Goal: Information Seeking & Learning: Learn about a topic

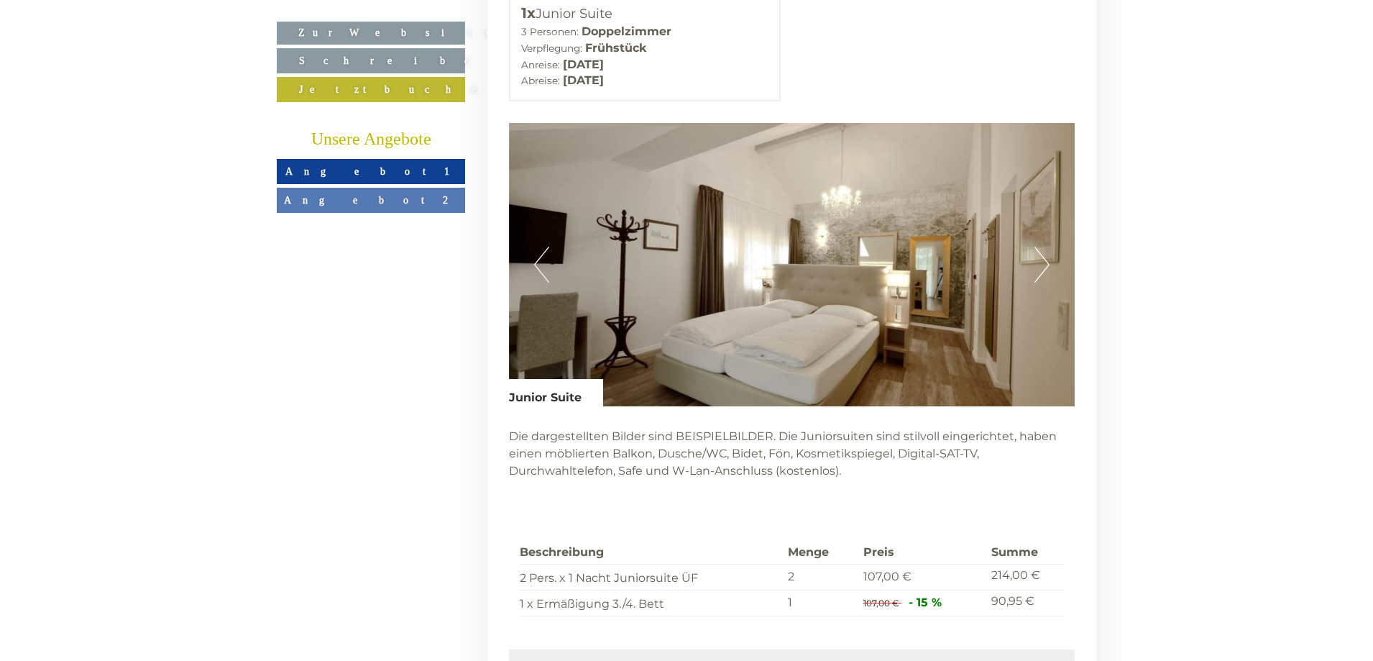
scroll to position [3450, 0]
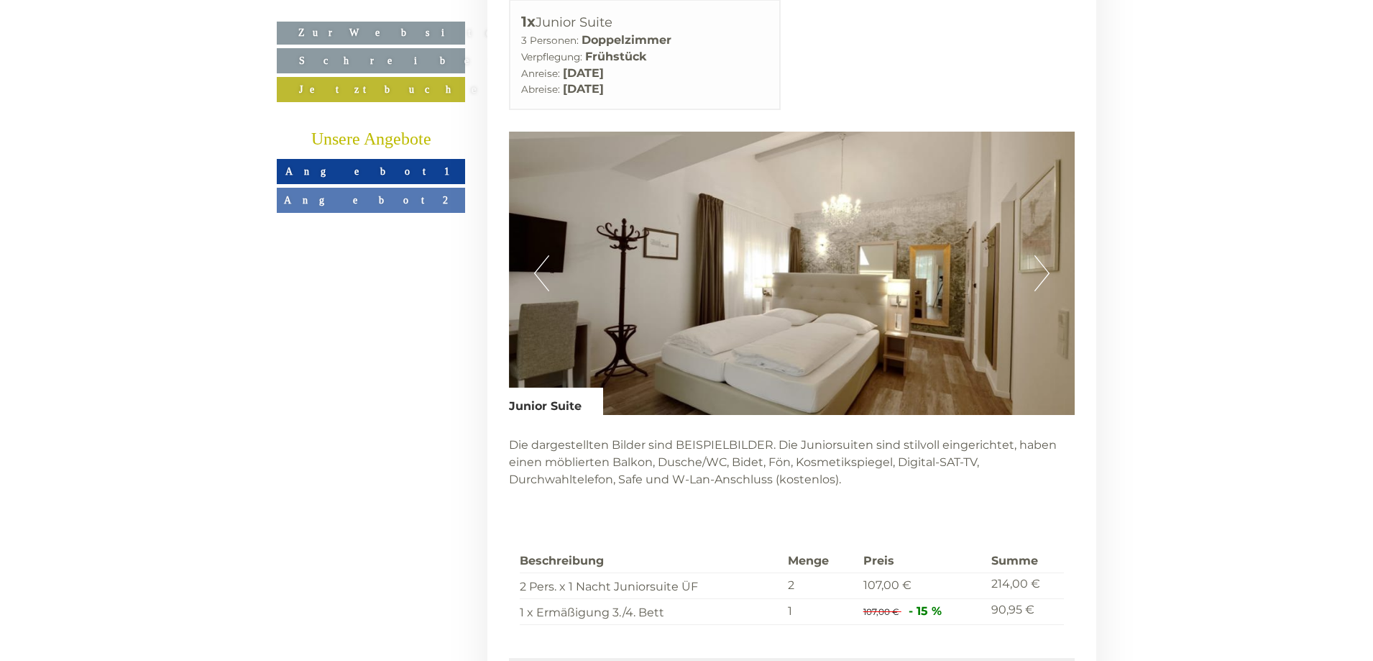
click at [1036, 255] on button "Next" at bounding box center [1041, 273] width 15 height 36
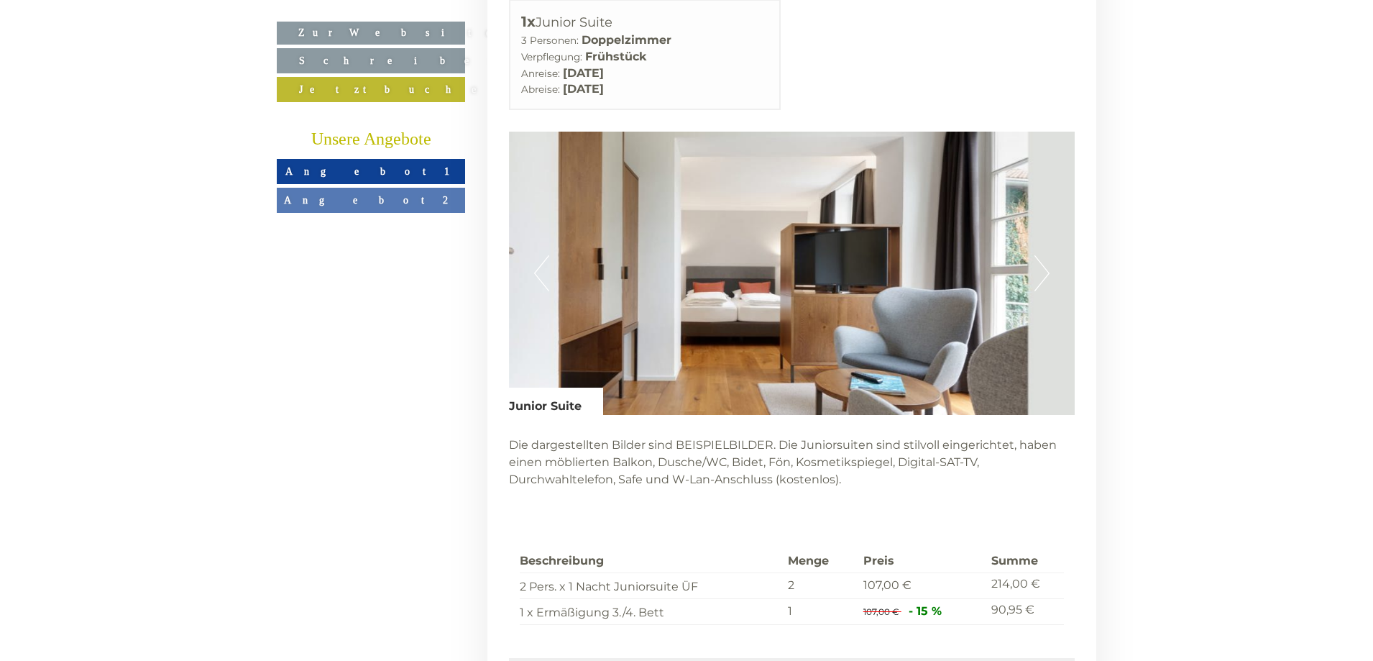
click at [1036, 255] on button "Next" at bounding box center [1041, 273] width 15 height 36
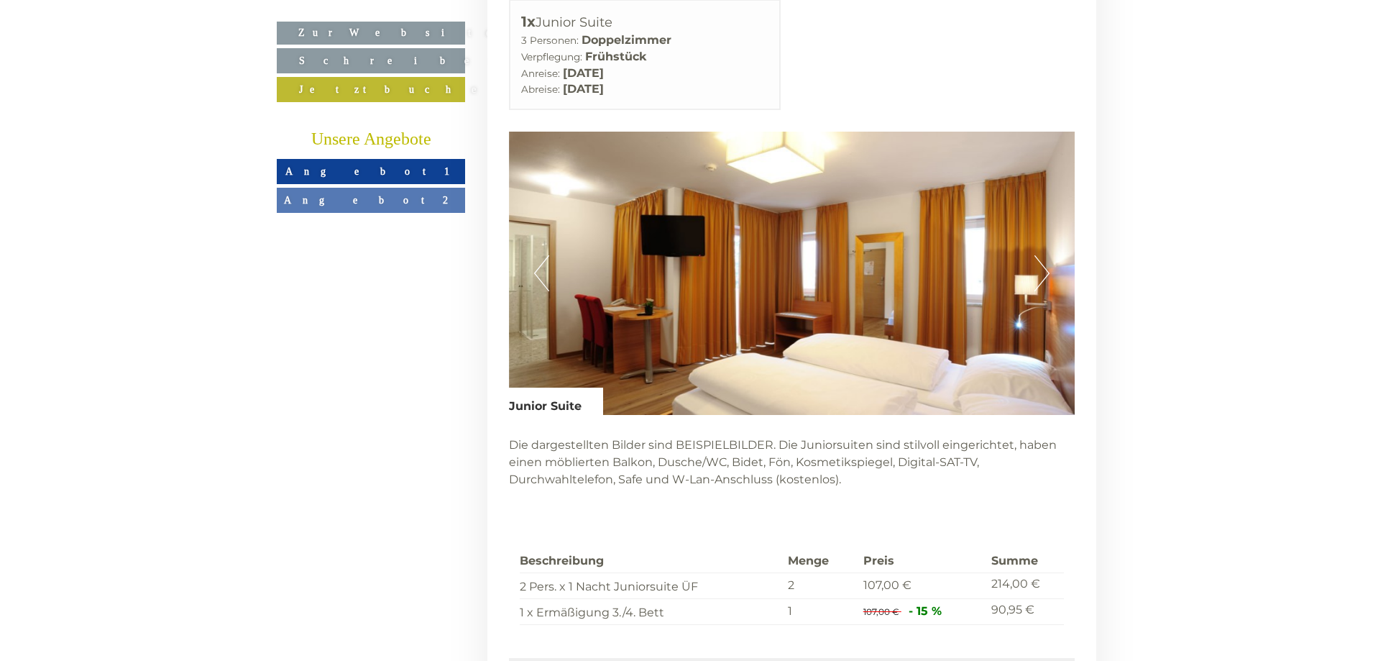
click at [1036, 255] on button "Next" at bounding box center [1041, 273] width 15 height 36
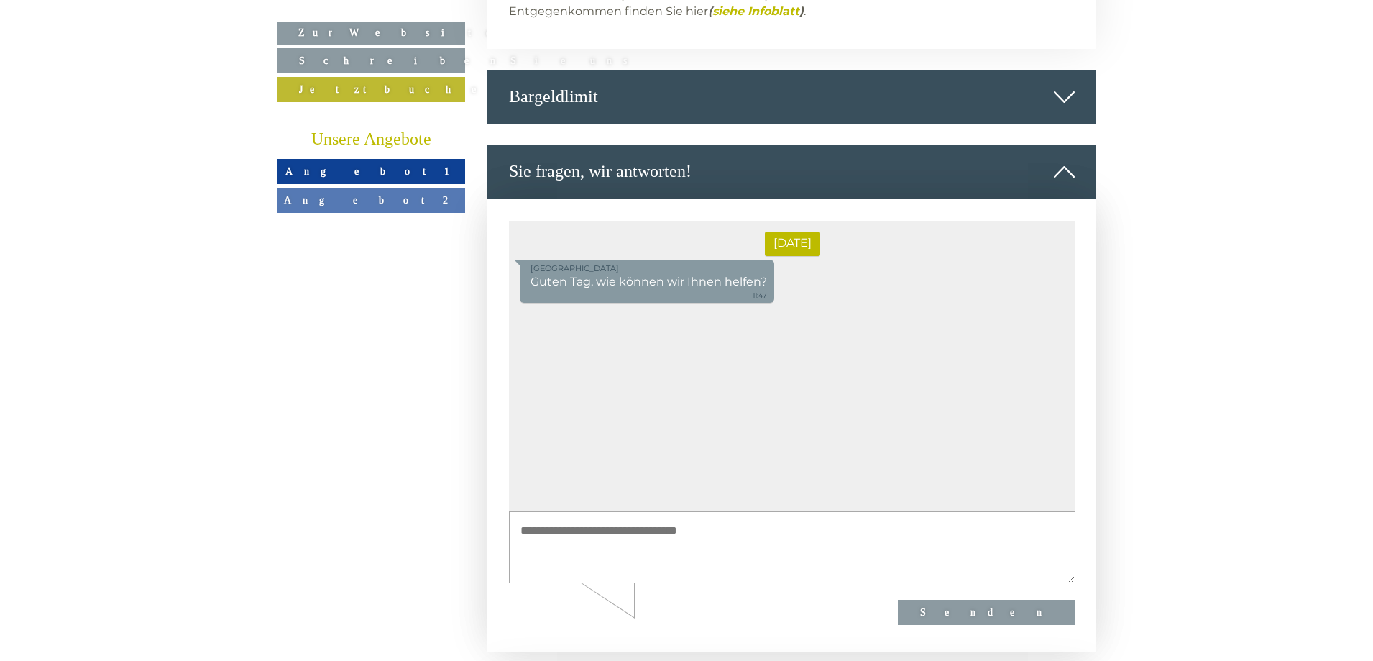
scroll to position [6253, 0]
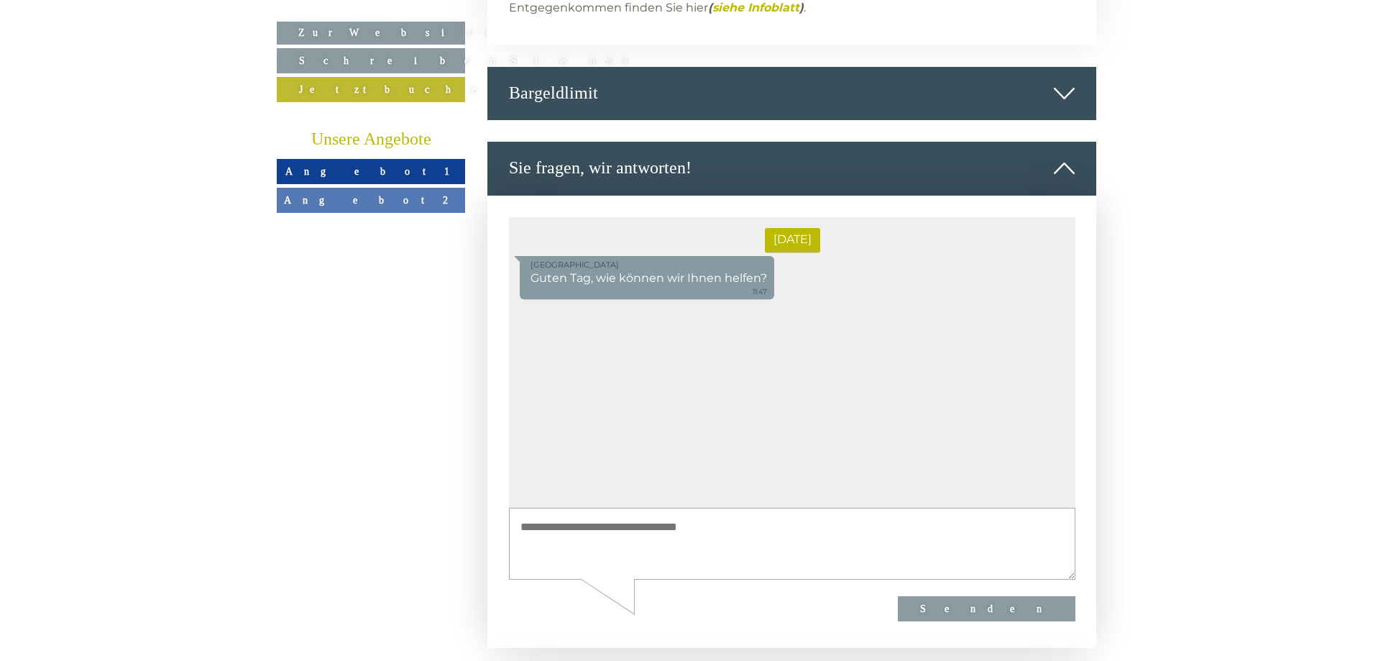
click at [1064, 81] on icon at bounding box center [1064, 93] width 21 height 24
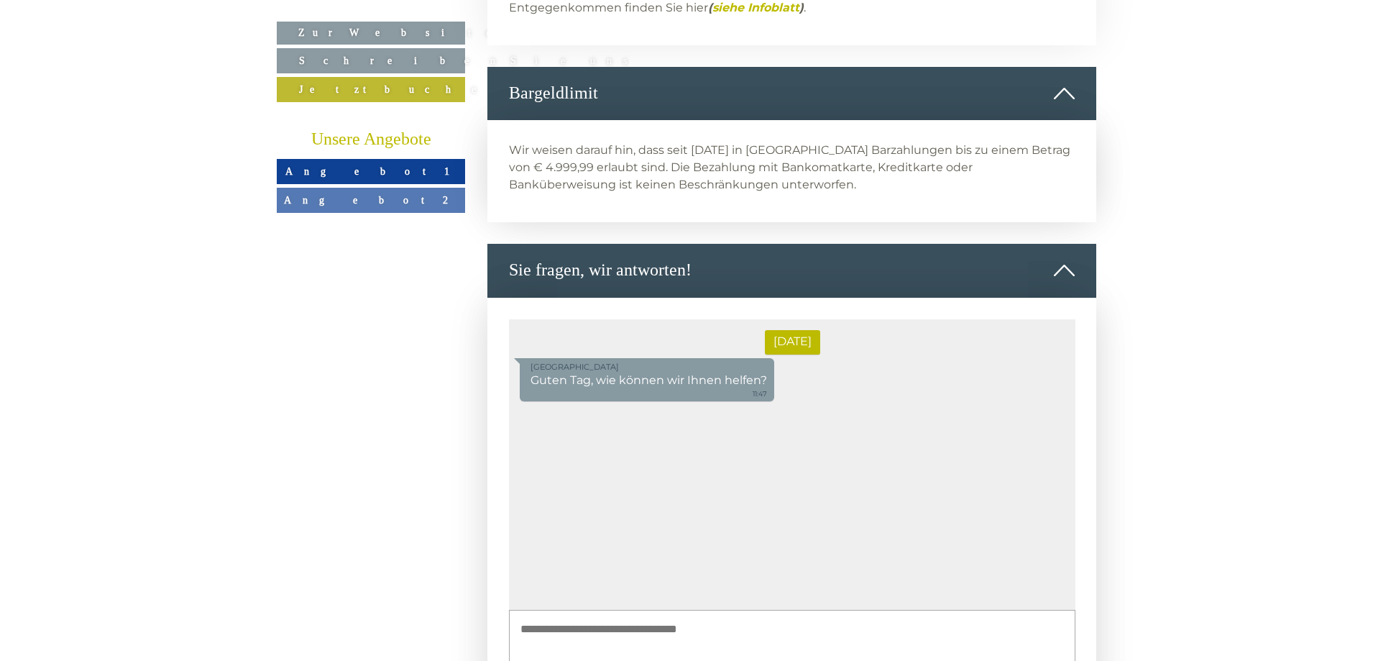
click at [404, 203] on link "Angebot 2" at bounding box center [371, 200] width 188 height 25
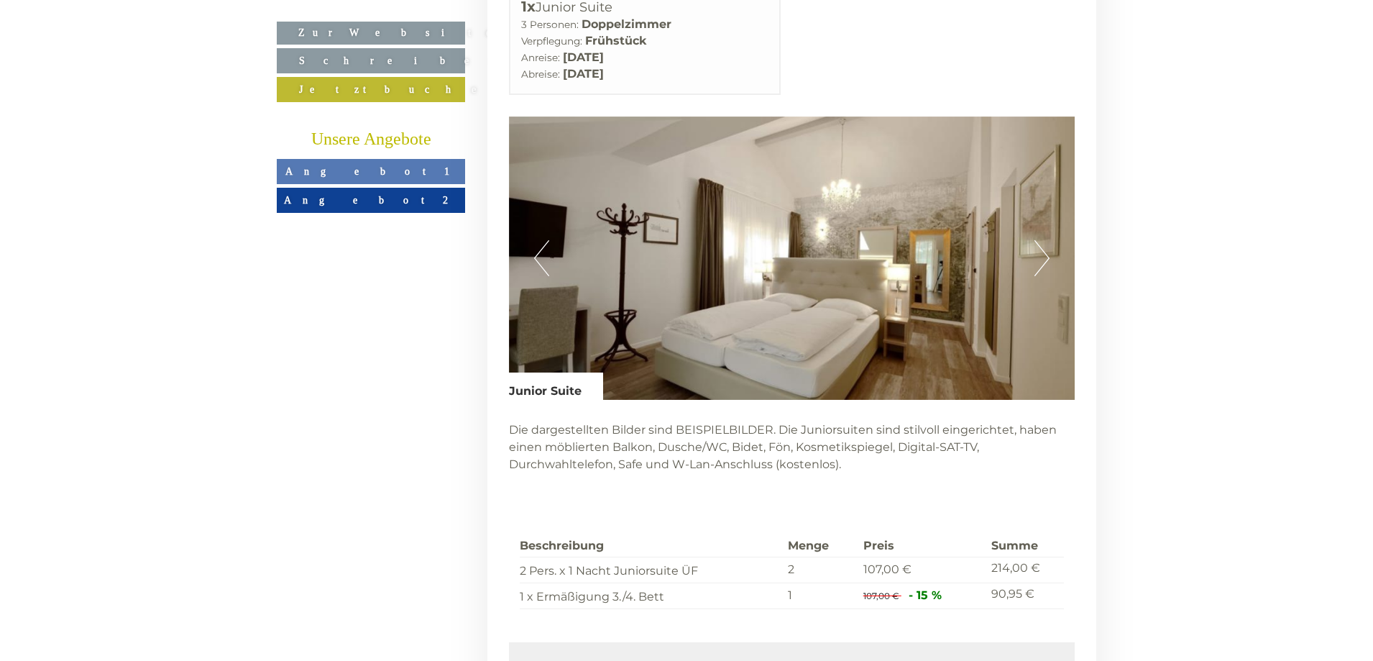
scroll to position [2551, 0]
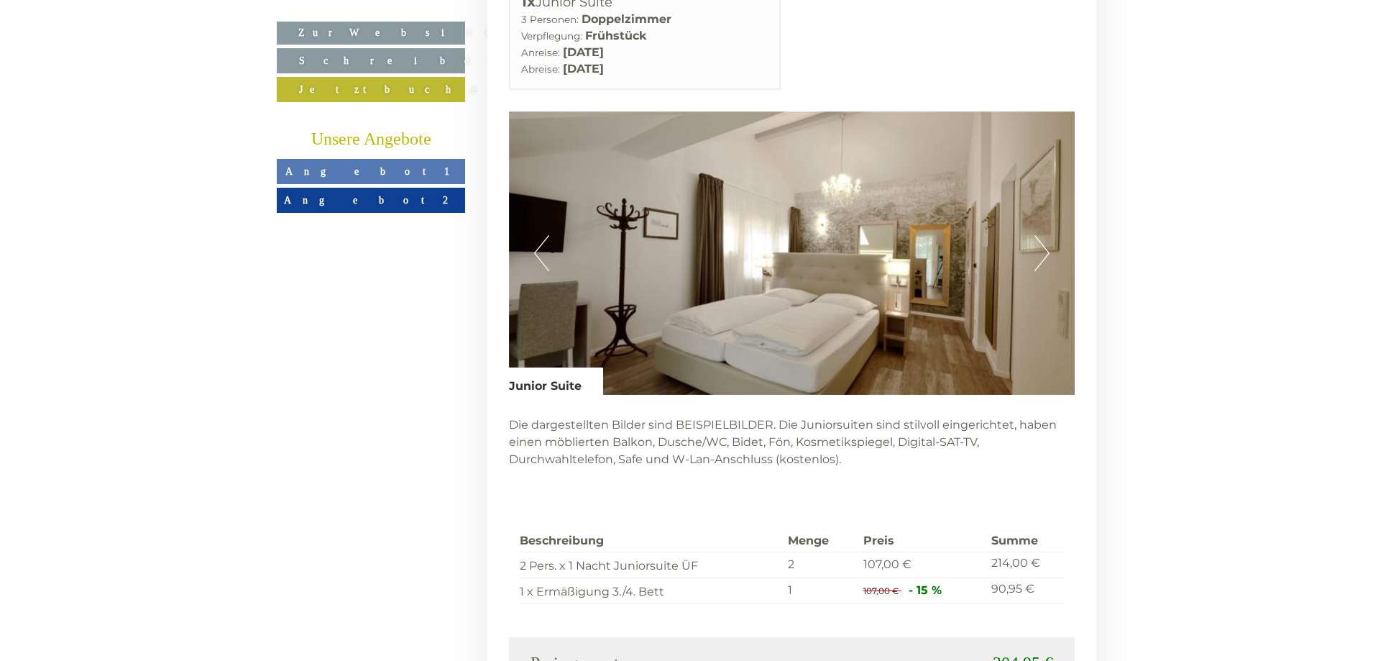
click at [1031, 226] on img at bounding box center [792, 252] width 566 height 283
click at [1057, 205] on img at bounding box center [792, 252] width 566 height 283
click at [1054, 203] on img at bounding box center [792, 252] width 566 height 283
click at [1037, 235] on button "Next" at bounding box center [1041, 253] width 15 height 36
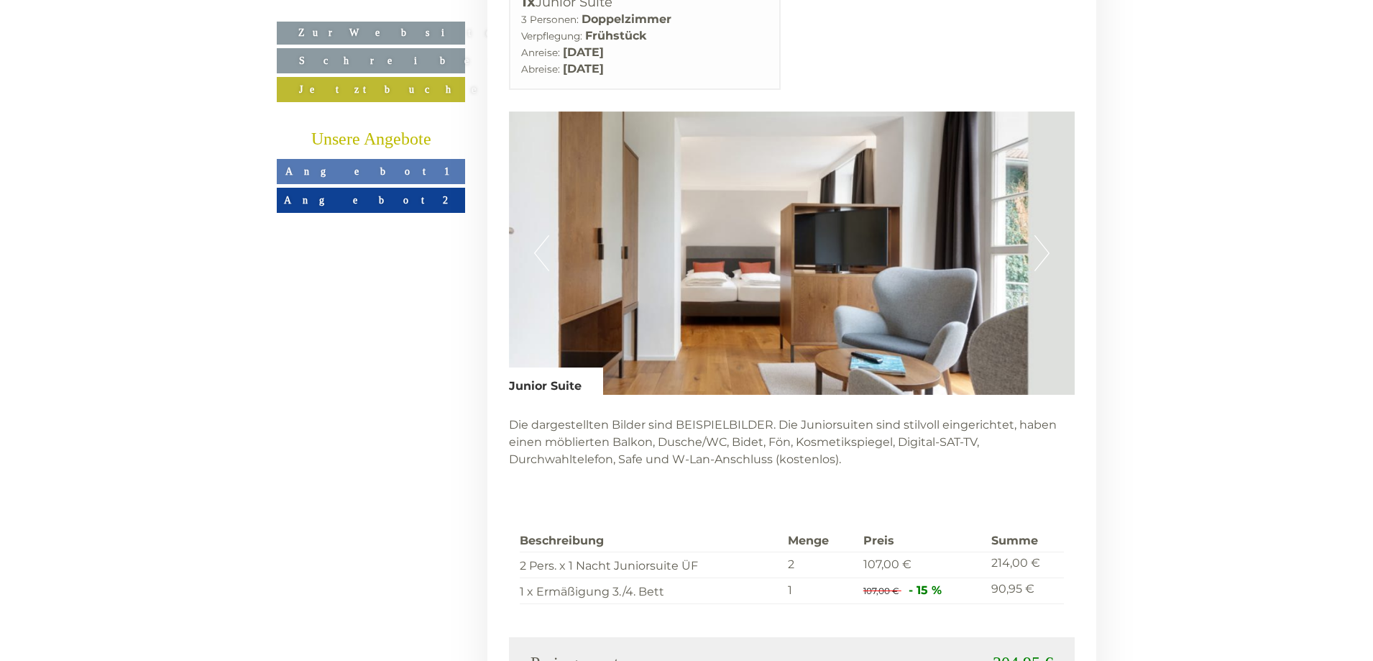
click at [1037, 235] on button "Next" at bounding box center [1041, 253] width 15 height 36
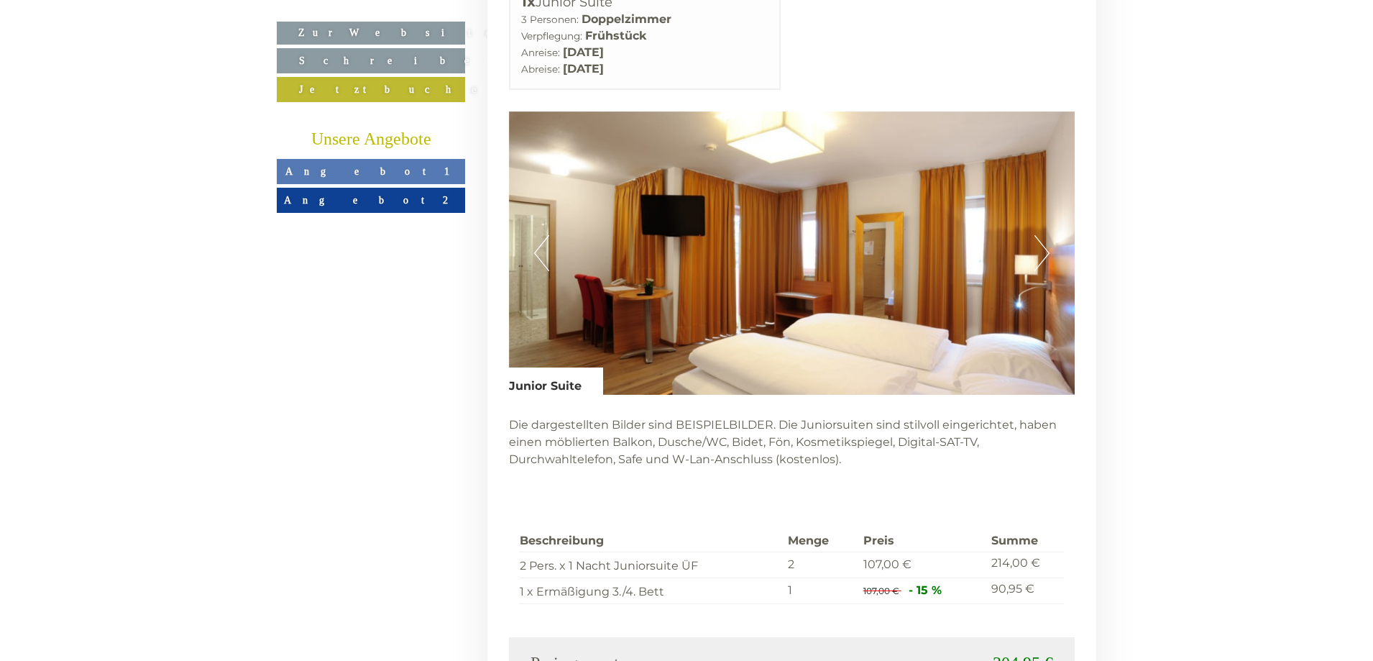
click at [1037, 235] on button "Next" at bounding box center [1041, 253] width 15 height 36
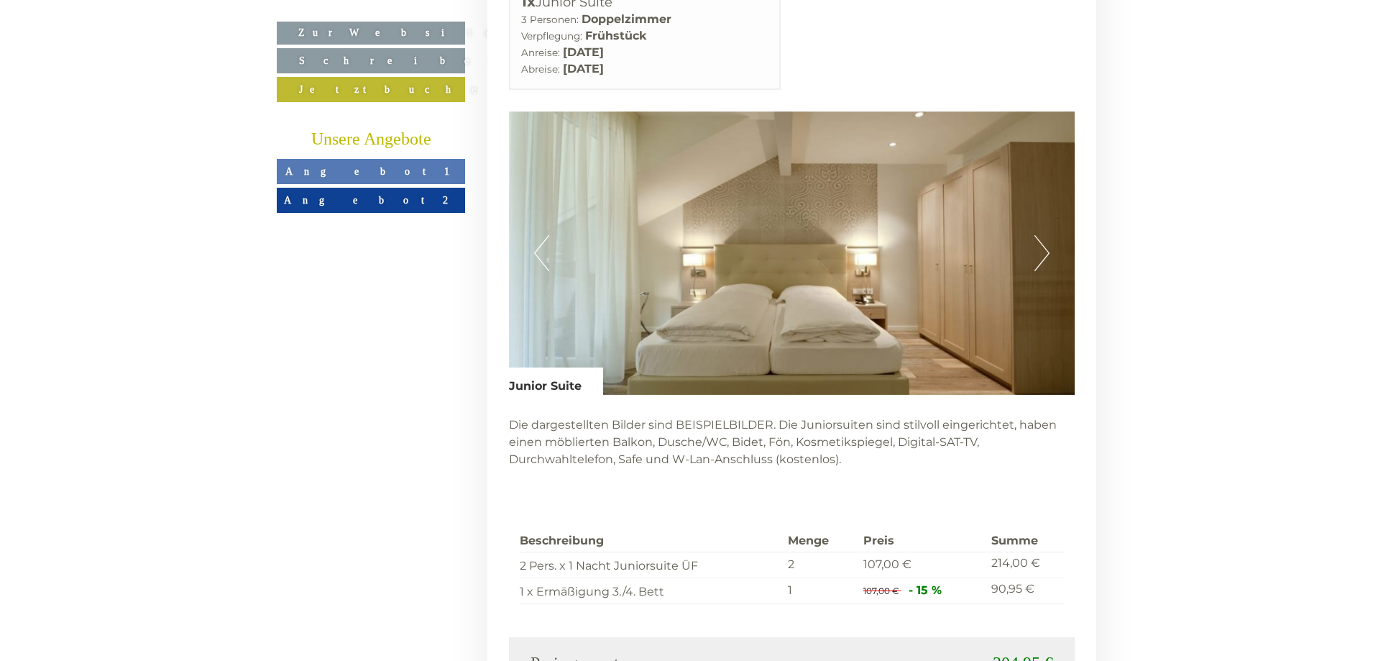
click at [1037, 235] on button "Next" at bounding box center [1041, 253] width 15 height 36
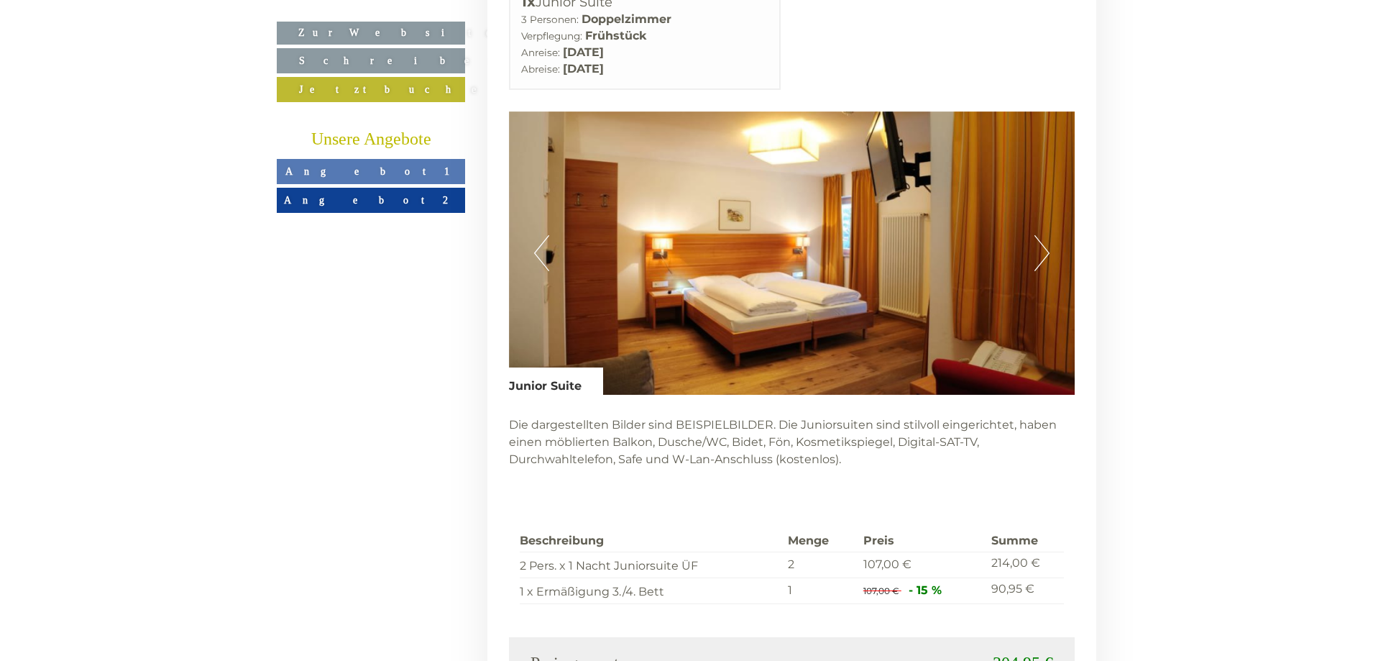
click at [1037, 235] on button "Next" at bounding box center [1041, 253] width 15 height 36
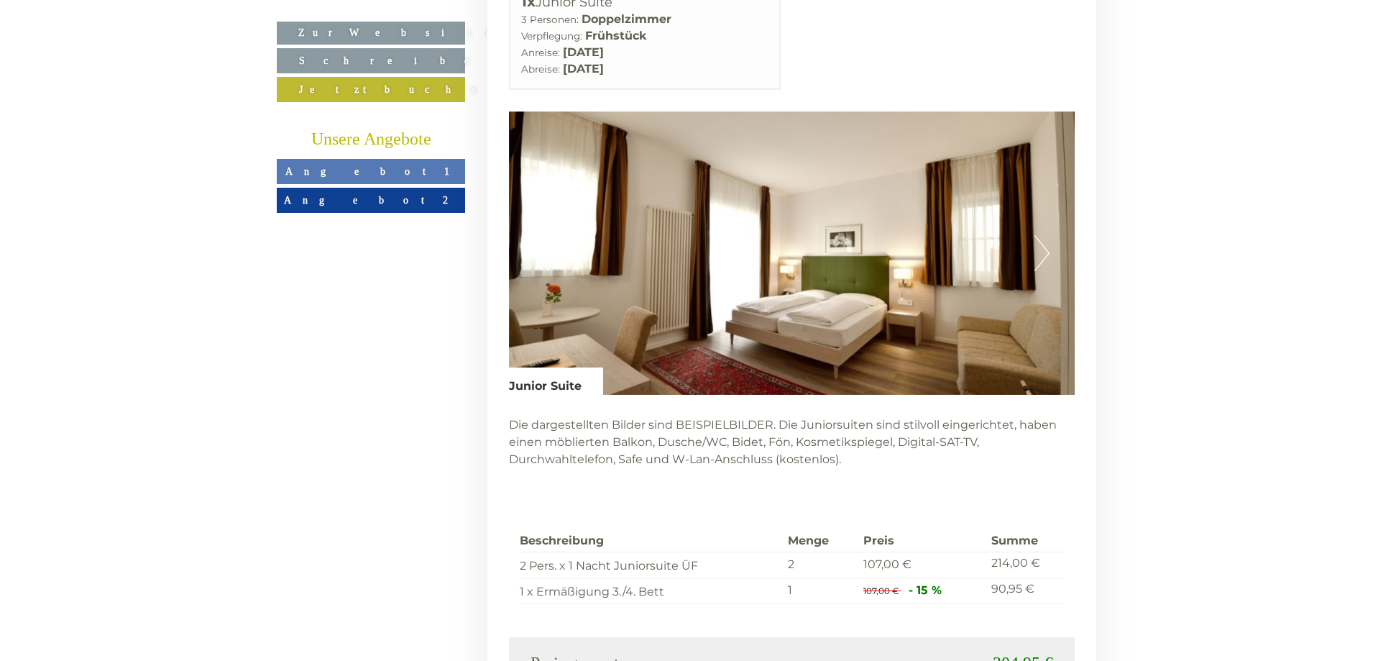
click at [1037, 235] on button "Next" at bounding box center [1041, 253] width 15 height 36
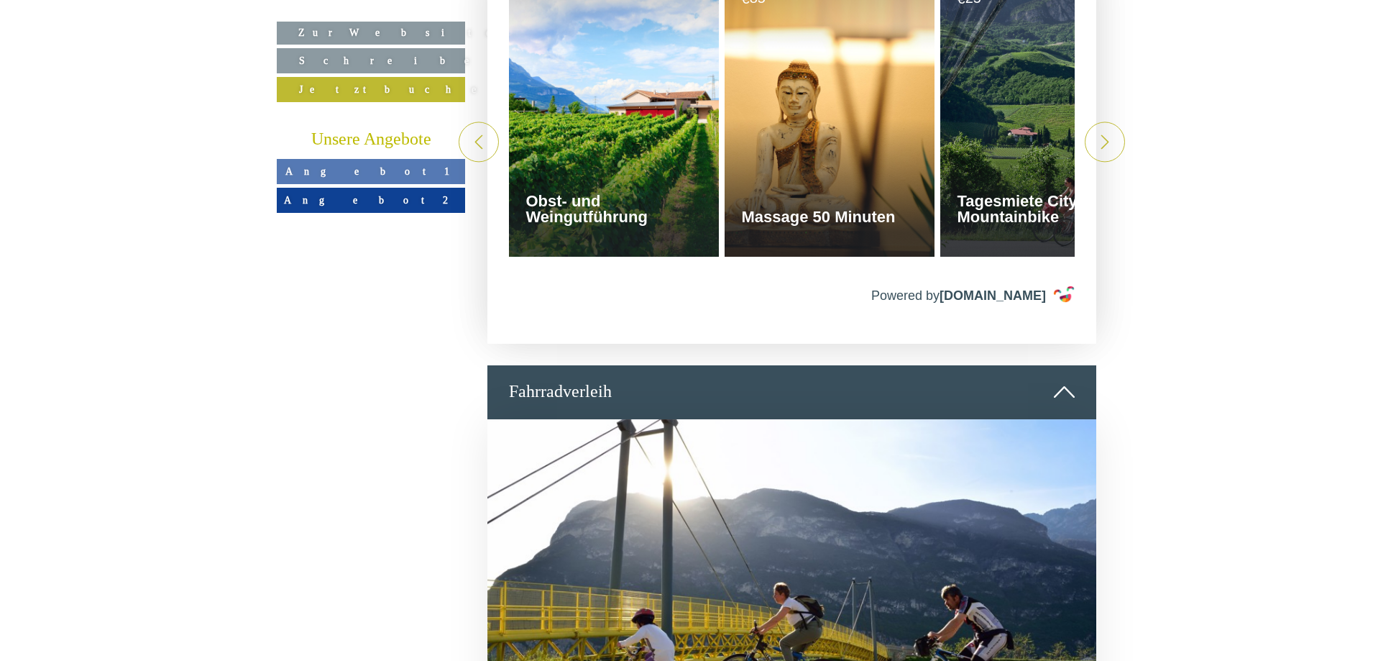
scroll to position [3701, 0]
